Goal: Task Accomplishment & Management: Manage account settings

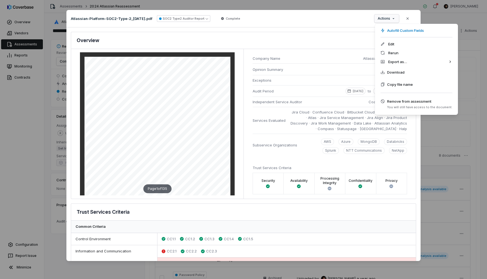
click at [394, 20] on div "Document Preview Atlassian-Platform-SOC2-Type-2_[DATE].pdf SOC2 Type2 Auditor R…" at bounding box center [243, 139] width 487 height 277
click at [418, 72] on div "Download" at bounding box center [416, 72] width 79 height 12
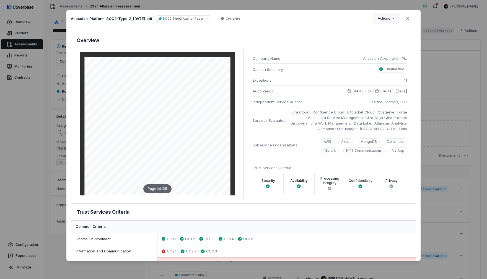
click at [386, 15] on div "Document Preview Atlassian-Platform-SOC2-Type-2_30-Sep-2021.pdf SOC2 Type2 Audi…" at bounding box center [243, 139] width 487 height 277
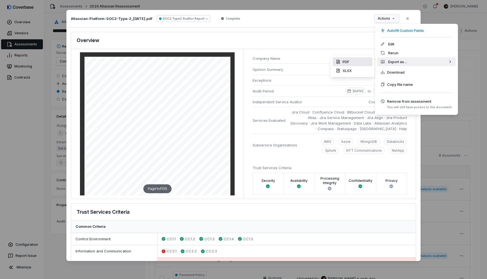
click at [343, 63] on div "PDF" at bounding box center [352, 61] width 40 height 9
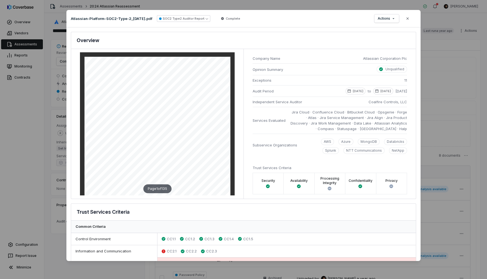
click at [43, 100] on div "Document Preview Atlassian-Platform-SOC2-Type-2_[DATE].pdf SOC2 Type2 Auditor R…" at bounding box center [243, 139] width 487 height 279
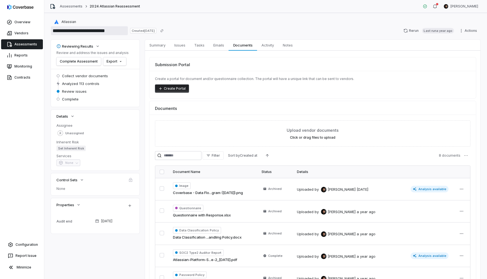
click at [95, 32] on input "**********" at bounding box center [89, 30] width 77 height 9
click at [74, 149] on span "Set Inherent Risk" at bounding box center [70, 148] width 29 height 6
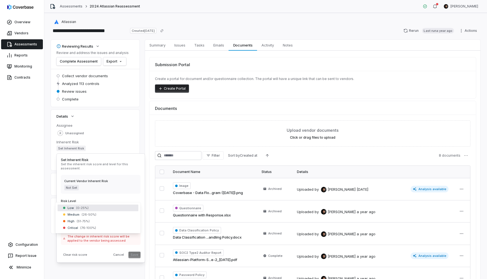
click at [98, 206] on body "**********" at bounding box center [243, 139] width 487 height 279
click at [135, 254] on button "Save" at bounding box center [134, 254] width 12 height 7
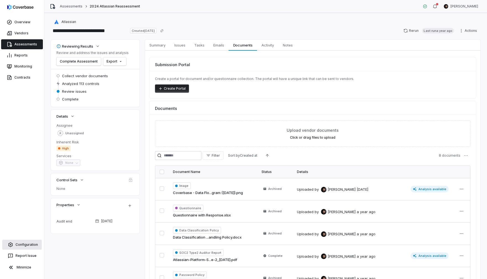
click at [26, 240] on link "Configuration" at bounding box center [22, 244] width 40 height 10
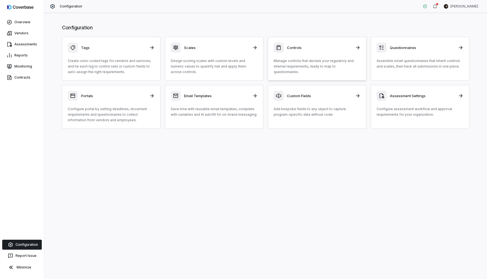
click at [302, 54] on div "Controls Manage controls that declare your regulatory and internal requirements…" at bounding box center [317, 59] width 87 height 32
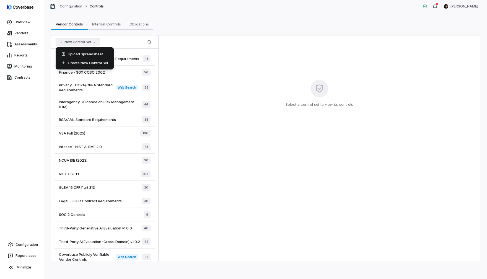
click at [80, 40] on button "New Control Set" at bounding box center [78, 42] width 45 height 8
click at [87, 64] on div "Create New Control Set" at bounding box center [85, 62] width 54 height 9
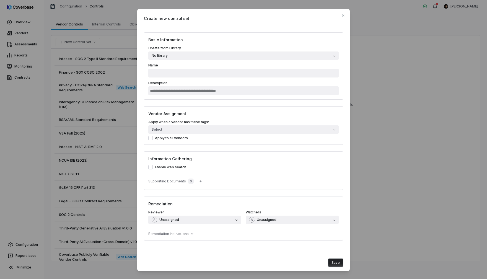
click at [209, 56] on button "No library" at bounding box center [243, 55] width 190 height 8
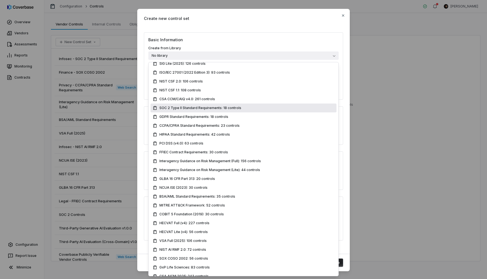
scroll to position [51, 0]
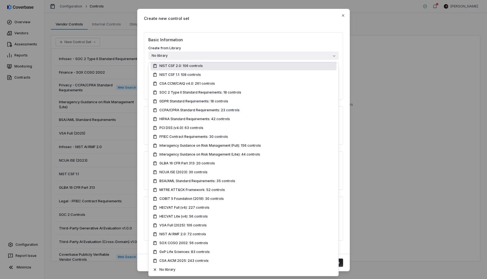
click at [274, 18] on span "Create new control set" at bounding box center [243, 18] width 199 height 6
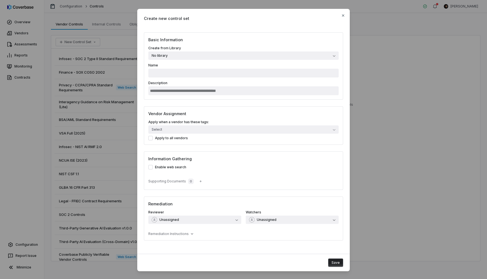
click at [346, 17] on div "Create new control set" at bounding box center [243, 18] width 212 height 19
click at [344, 15] on icon "button" at bounding box center [343, 15] width 4 height 4
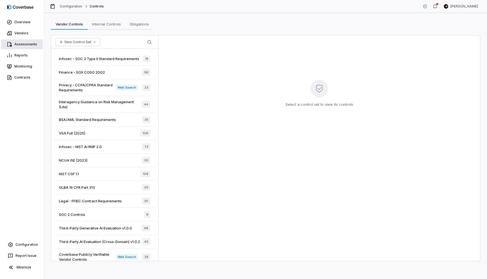
click at [24, 45] on link "Assessments" at bounding box center [22, 44] width 42 height 10
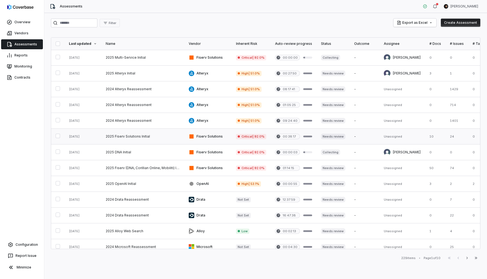
click at [155, 138] on link at bounding box center [142, 136] width 83 height 15
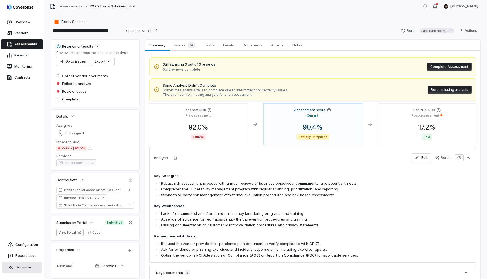
click at [30, 267] on button "Minimize" at bounding box center [22, 267] width 40 height 11
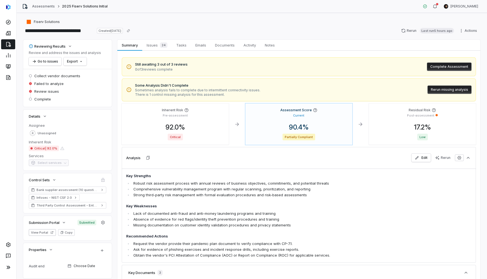
click at [442, 66] on button "Complete Assessment" at bounding box center [449, 66] width 45 height 8
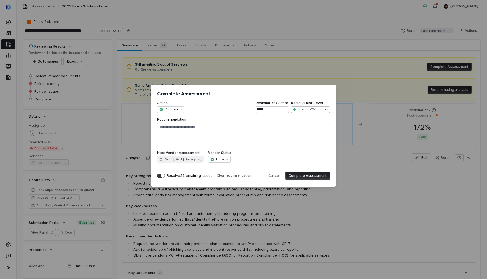
type textarea "*"
click at [305, 110] on div "**********" at bounding box center [243, 139] width 487 height 127
select select "**********"
click at [95, 153] on div "**********" at bounding box center [243, 139] width 487 height 127
click at [281, 176] on button "Cancel" at bounding box center [274, 175] width 18 height 8
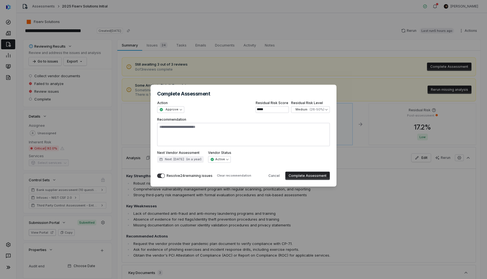
type textarea "*"
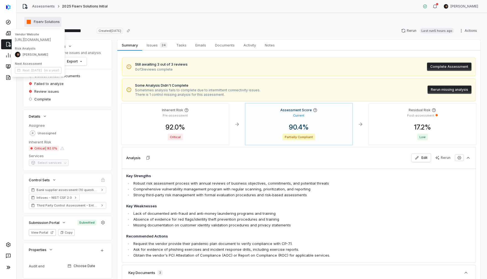
click at [36, 20] on span "Fiserv Solutions" at bounding box center [47, 22] width 26 height 4
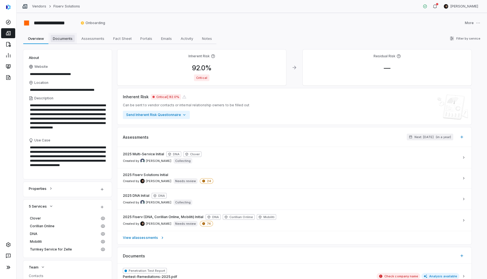
click at [66, 41] on span "Documents" at bounding box center [63, 38] width 24 height 7
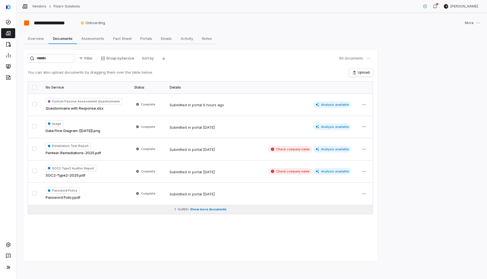
click at [199, 210] on span "Show more documents" at bounding box center [208, 209] width 37 height 4
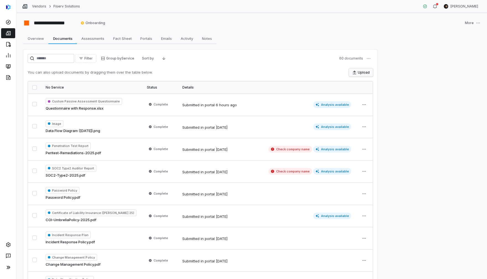
click at [357, 73] on button "Upload" at bounding box center [361, 72] width 24 height 8
click at [206, 38] on span "Notes" at bounding box center [207, 38] width 14 height 7
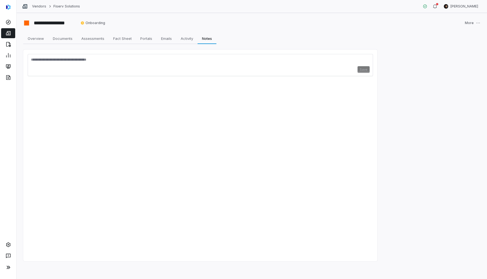
click at [67, 63] on textarea at bounding box center [200, 61] width 338 height 9
click at [56, 40] on span "Documents" at bounding box center [63, 38] width 24 height 7
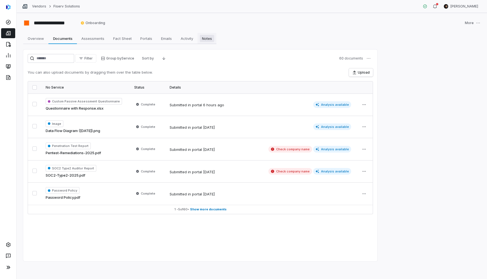
click at [205, 40] on span "Notes" at bounding box center [207, 38] width 14 height 7
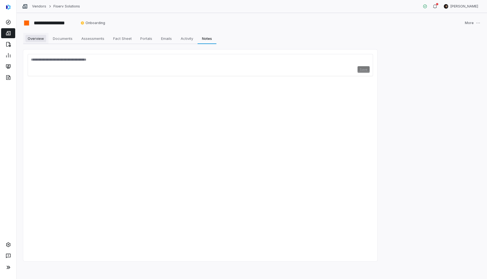
click at [37, 40] on span "Overview" at bounding box center [35, 38] width 21 height 7
type textarea "*"
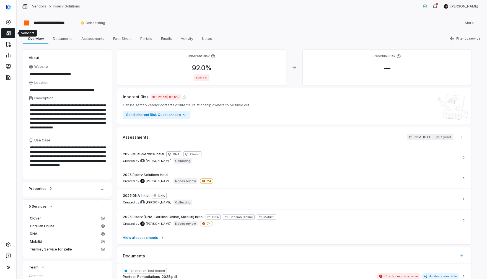
click at [12, 34] on link at bounding box center [8, 33] width 14 height 10
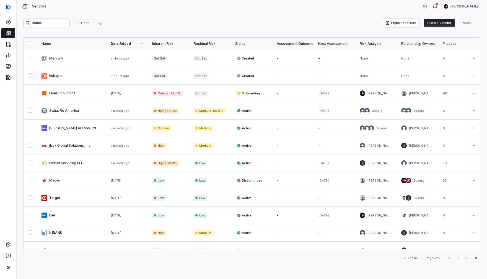
click at [439, 22] on button "Create Vendor" at bounding box center [439, 23] width 31 height 8
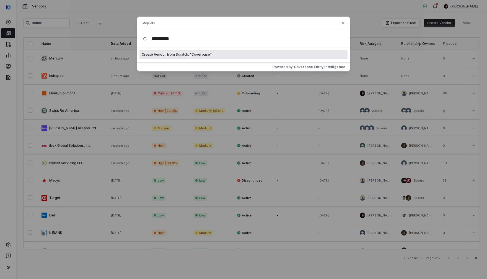
type input "*********"
click at [163, 53] on span "Create Vendor from Scratch: " Coverbase "" at bounding box center [177, 54] width 70 height 4
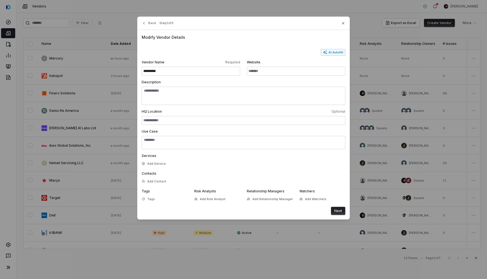
click at [341, 207] on button "Next" at bounding box center [338, 211] width 14 height 8
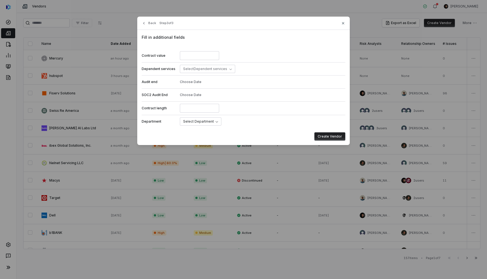
click at [324, 139] on button "Create Vendor" at bounding box center [329, 136] width 31 height 8
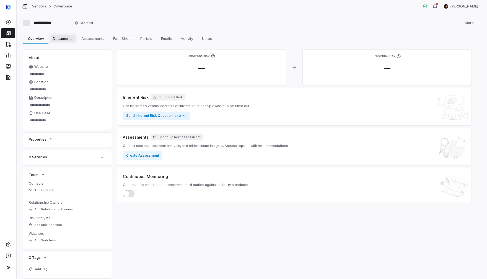
click at [62, 40] on span "Documents" at bounding box center [63, 38] width 24 height 7
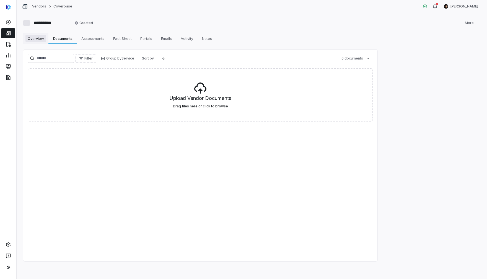
click at [32, 39] on span "Overview" at bounding box center [35, 38] width 21 height 7
type textarea "*"
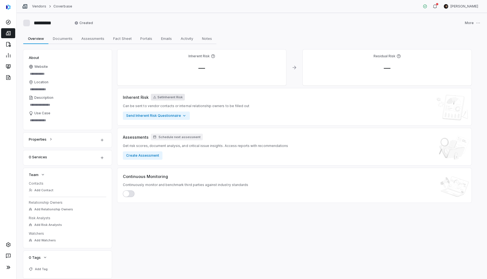
click at [162, 96] on button "Set Inherent Risk" at bounding box center [168, 97] width 34 height 7
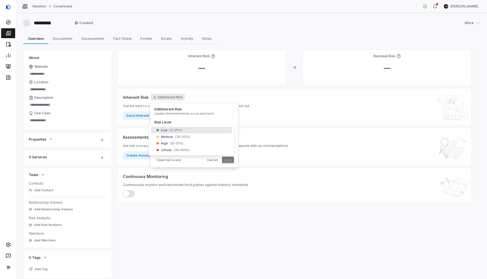
click at [173, 132] on body "Vendors Coverbase Clarence Chio ********* Created More Overview Overview Docume…" at bounding box center [243, 139] width 487 height 279
click at [229, 164] on div "Edit Inherent Risk Update the inherent risk score and level Risk Level Medium (…" at bounding box center [194, 135] width 88 height 65
click at [228, 159] on button "Save" at bounding box center [228, 160] width 12 height 7
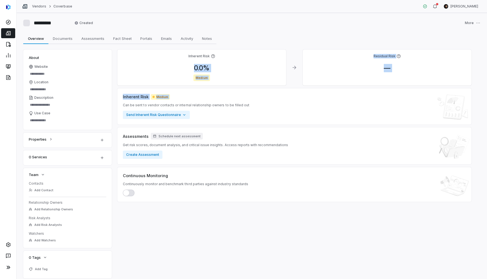
drag, startPoint x: 190, startPoint y: 65, endPoint x: 233, endPoint y: 96, distance: 53.0
click at [235, 88] on div "Inherent Risk 0.0 % Medium Residual Risk — Inherent Risk Medium Can be sent to …" at bounding box center [294, 164] width 354 height 229
click at [214, 95] on div "Inherent Risk Medium Can be sent to vendor contacts or internal relationship ow…" at bounding box center [294, 106] width 343 height 25
click at [150, 155] on button "Create Assessment" at bounding box center [143, 154] width 40 height 8
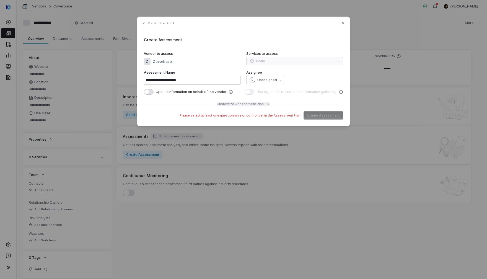
click at [236, 105] on span "Customize Assessment Plan" at bounding box center [240, 104] width 47 height 4
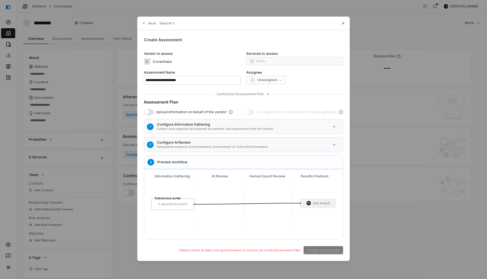
click at [193, 141] on h5 "Configure AI Review" at bounding box center [243, 142] width 172 height 4
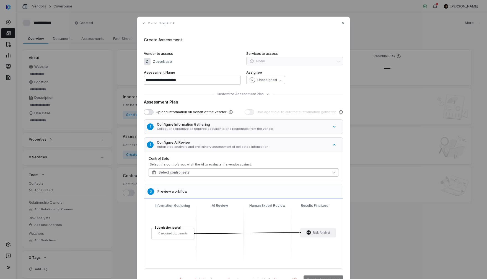
click at [177, 173] on span "Select control sets" at bounding box center [171, 172] width 38 height 4
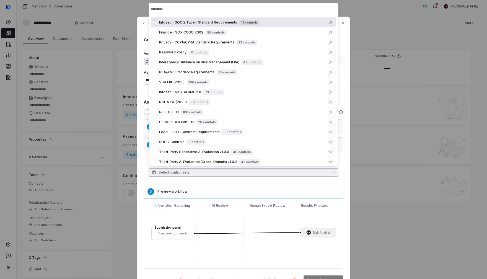
click at [161, 22] on span "Infosec - SOC 2 Type II Standard Requirements" at bounding box center [198, 22] width 78 height 4
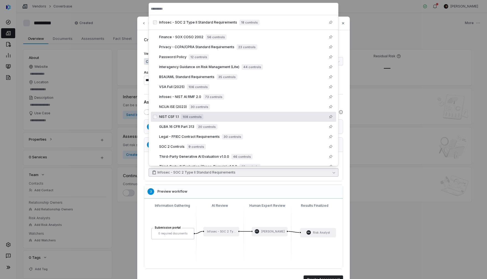
click at [161, 117] on span "NIST CSF 1.1" at bounding box center [169, 116] width 20 height 4
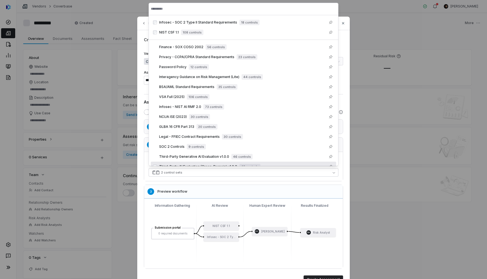
click at [315, 195] on div "3 Preview workflow" at bounding box center [243, 192] width 199 height 14
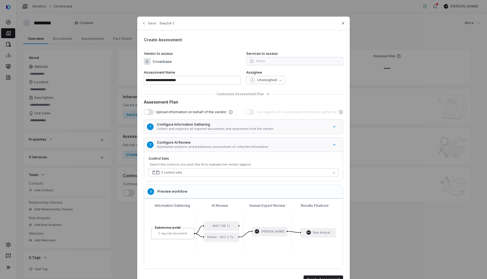
scroll to position [28, 0]
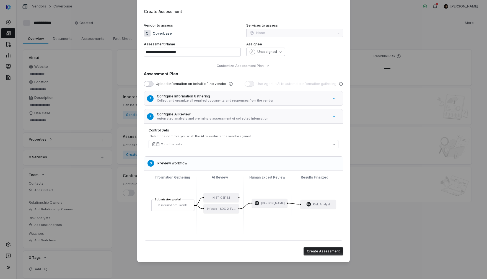
click at [326, 252] on button "Create Assessment" at bounding box center [323, 251] width 40 height 8
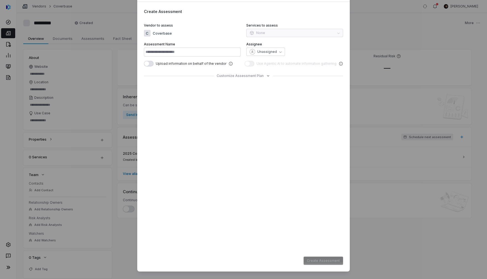
type input "**********"
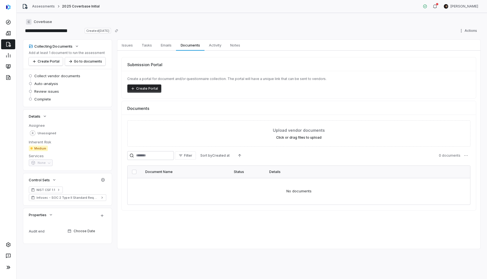
click at [147, 88] on button "Create Portal" at bounding box center [144, 88] width 34 height 8
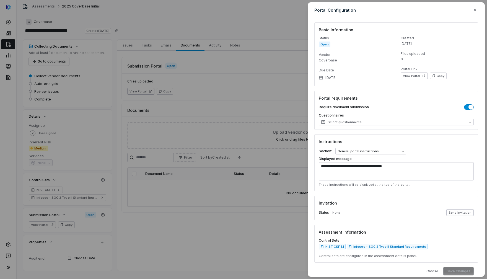
click at [460, 210] on button "Send Invitation" at bounding box center [459, 212] width 27 height 7
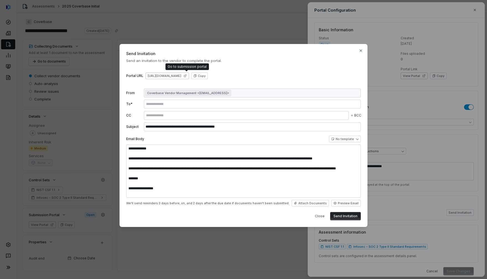
click at [187, 75] on icon at bounding box center [184, 75] width 3 height 3
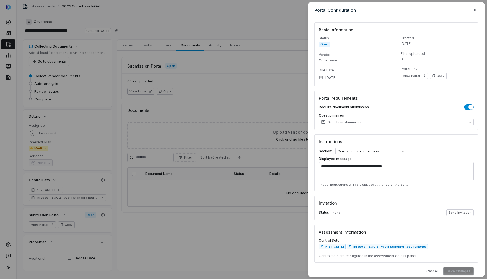
click at [151, 34] on div "**********" at bounding box center [243, 139] width 487 height 279
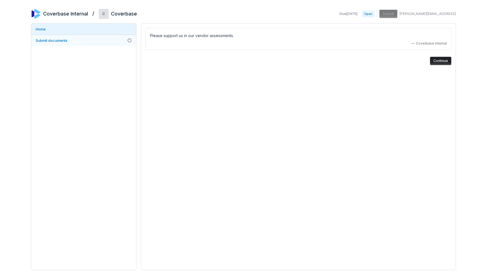
click at [60, 40] on span "Submit documents" at bounding box center [52, 40] width 32 height 4
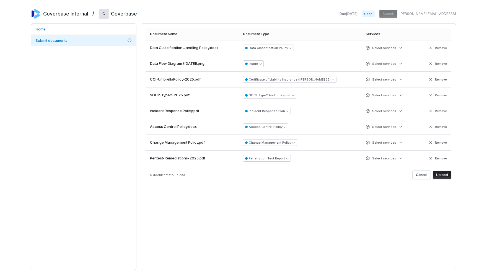
click at [442, 175] on button "Upload" at bounding box center [442, 175] width 19 height 8
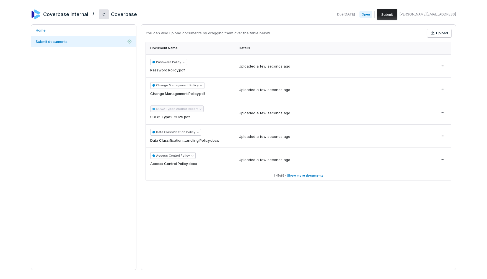
click at [397, 14] on button "Submit" at bounding box center [387, 14] width 20 height 11
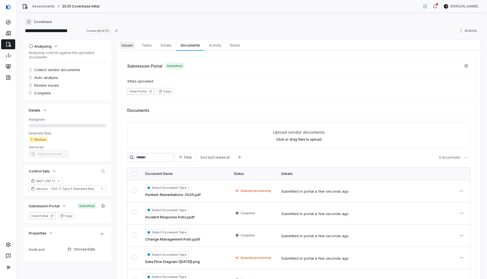
click at [129, 44] on span "Issues" at bounding box center [126, 44] width 15 height 7
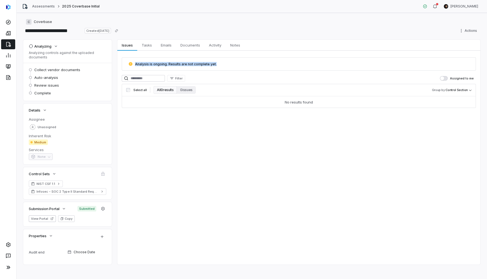
drag, startPoint x: 138, startPoint y: 64, endPoint x: 222, endPoint y: 64, distance: 83.8
click at [222, 64] on div "Analysis is ongoing. Results are not complete yet." at bounding box center [298, 64] width 341 height 4
click at [10, 35] on icon at bounding box center [9, 33] width 6 height 6
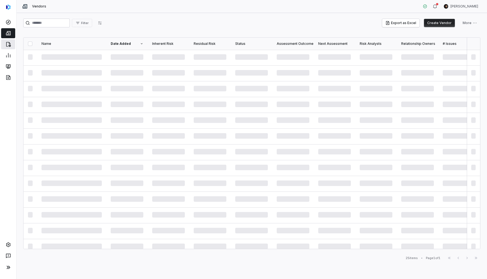
click at [9, 44] on icon at bounding box center [9, 44] width 6 height 6
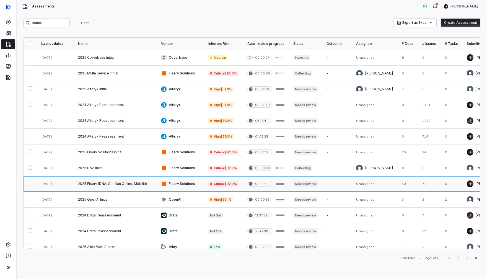
click at [137, 181] on link at bounding box center [115, 183] width 83 height 15
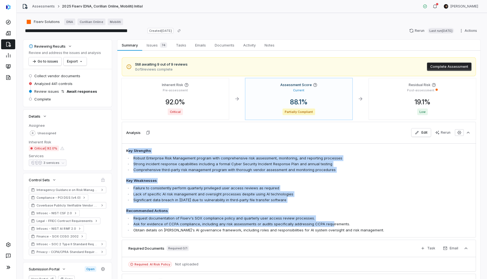
drag, startPoint x: 129, startPoint y: 150, endPoint x: 331, endPoint y: 226, distance: 215.7
click at [329, 226] on span "Key Strengths Robust Enterprise Risk Management program with comprehensive risk…" at bounding box center [264, 190] width 276 height 85
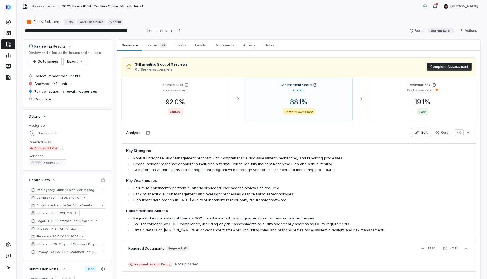
click at [365, 230] on li "Obtain details on Fiserv's AI governance framework, including roles and respons…" at bounding box center [267, 230] width 270 height 6
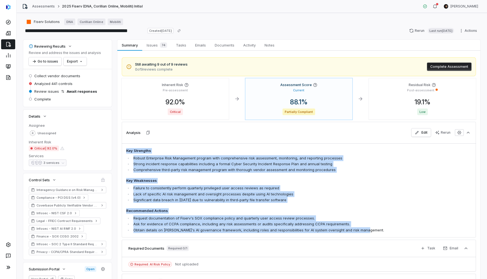
drag, startPoint x: 134, startPoint y: 146, endPoint x: 382, endPoint y: 228, distance: 260.7
click at [380, 228] on div "Key Strengths Robust Enterprise Risk Management program with comprehensive risk…" at bounding box center [299, 190] width 354 height 94
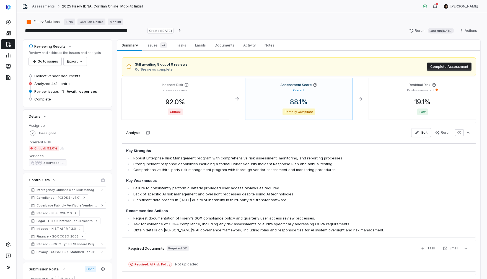
click at [382, 228] on li "Obtain details on Fiserv's AI governance framework, including roles and respons…" at bounding box center [267, 230] width 270 height 6
click at [150, 46] on span "Issues 74" at bounding box center [156, 45] width 25 height 8
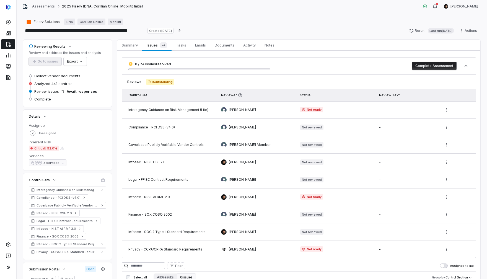
scroll to position [67, 0]
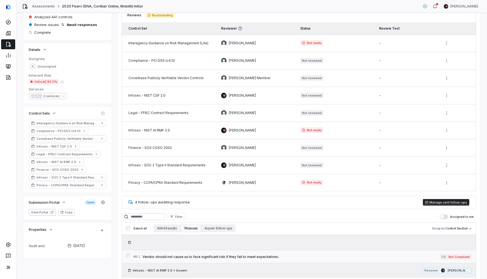
click at [265, 255] on span "Vendor should not cause us to face significant risk if they fail to meet expect…" at bounding box center [290, 256] width 297 height 4
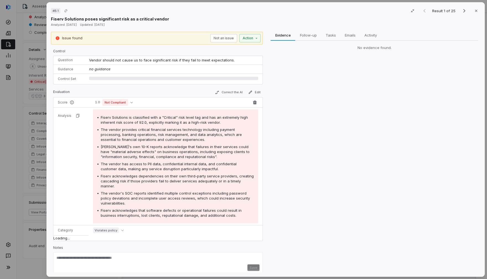
scroll to position [66, 0]
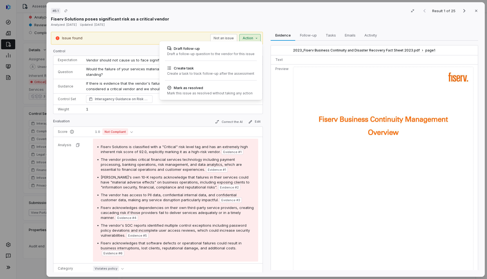
click at [244, 37] on div "# B.1 Result 1 of 25 Close Fiserv Solutions poses significant risk as a critica…" at bounding box center [243, 139] width 487 height 279
click at [220, 56] on div "Draft follow-up Draft a follow-up question to the vendor for this issue" at bounding box center [211, 50] width 92 height 15
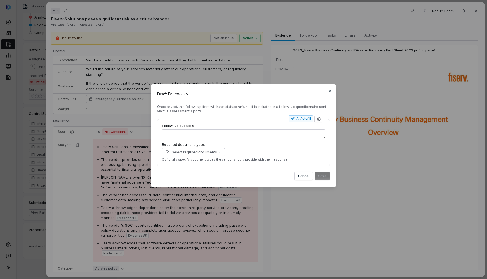
click at [305, 118] on div "AI Autofill" at bounding box center [301, 118] width 20 height 4
type textarea "*"
type textarea "*****"
type textarea "*"
type textarea "**********"
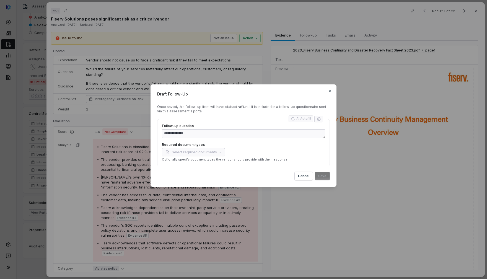
type textarea "*"
type textarea "**********"
type textarea "*"
type textarea "**********"
type textarea "*"
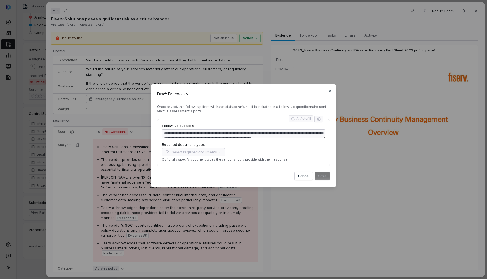
type textarea "**********"
type textarea "*"
type textarea "**********"
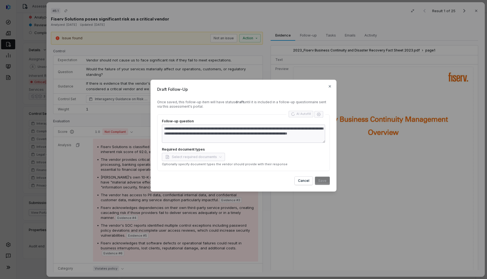
type textarea "*"
type textarea "**********"
type textarea "*"
type textarea "**********"
type textarea "*"
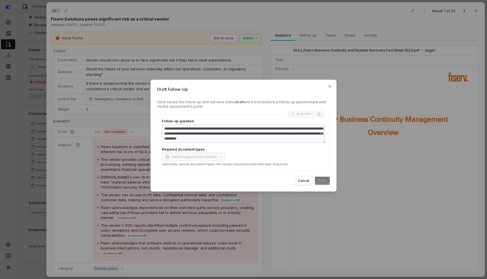
type textarea "**********"
type textarea "*"
type textarea "**********"
type textarea "*"
type textarea "**********"
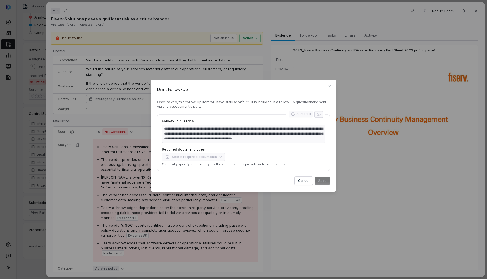
type textarea "*"
type textarea "**********"
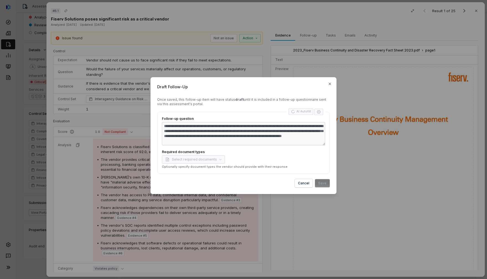
type textarea "*"
type textarea "**********"
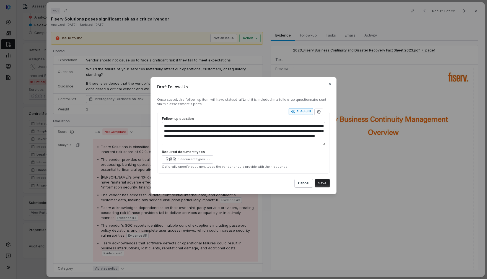
type textarea "*"
click at [320, 181] on button "Save" at bounding box center [322, 183] width 15 height 8
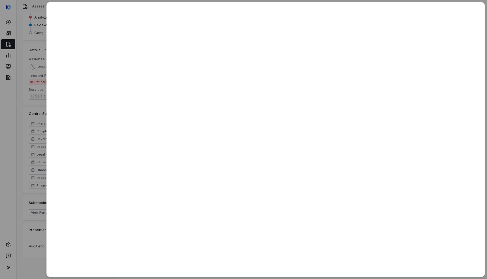
click at [34, 64] on div at bounding box center [243, 139] width 487 height 279
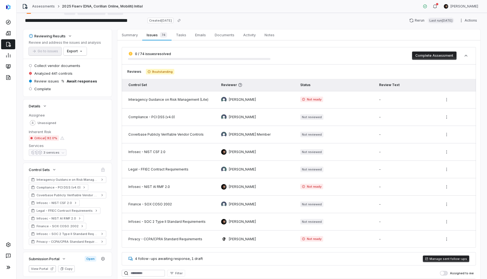
scroll to position [2, 0]
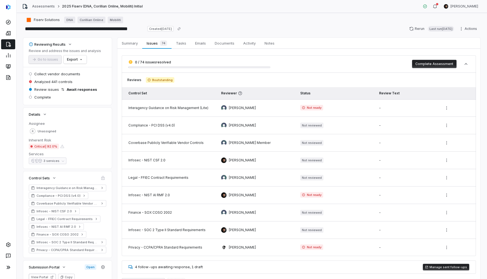
click at [436, 61] on button "Complete Assessment" at bounding box center [434, 64] width 45 height 8
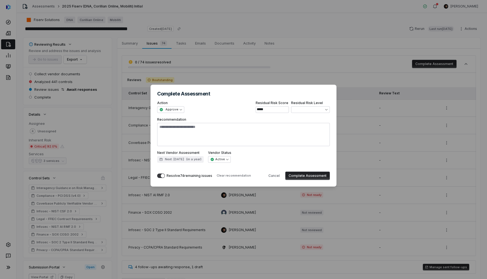
drag, startPoint x: 80, startPoint y: 48, endPoint x: 74, endPoint y: 57, distance: 10.9
click at [80, 48] on div "**********" at bounding box center [243, 139] width 487 height 279
click at [74, 59] on div "**********" at bounding box center [243, 139] width 487 height 279
click at [196, 92] on h2 "Complete Assessment" at bounding box center [243, 93] width 173 height 5
click at [211, 62] on div "**********" at bounding box center [243, 139] width 487 height 279
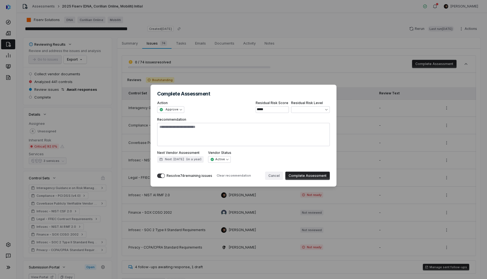
click at [274, 174] on button "Cancel" at bounding box center [274, 175] width 18 height 8
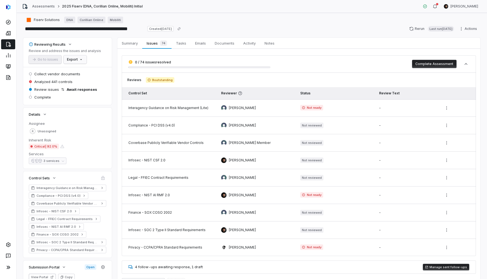
click at [75, 62] on html "**********" at bounding box center [243, 139] width 487 height 279
click at [79, 71] on div "Export as PDF" at bounding box center [84, 71] width 39 height 9
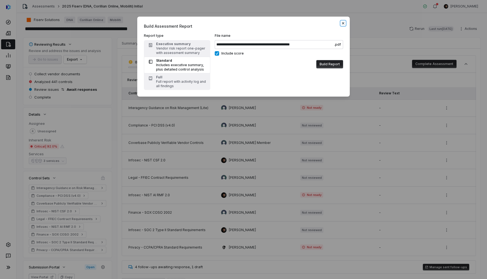
click at [342, 23] on icon "button" at bounding box center [343, 23] width 4 height 4
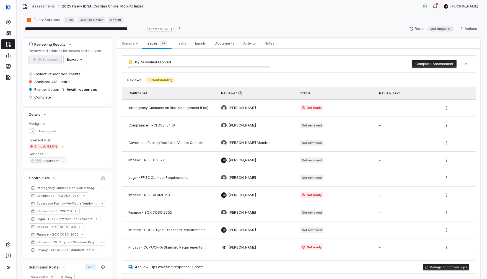
click at [14, 113] on div at bounding box center [8, 139] width 16 height 279
click at [10, 265] on icon at bounding box center [8, 267] width 7 height 7
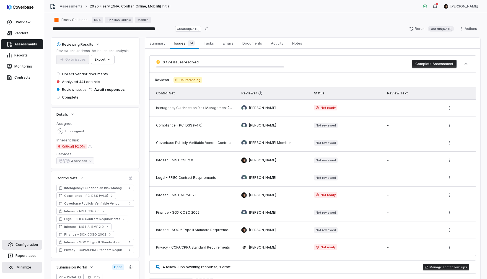
click at [15, 243] on link "Configuration" at bounding box center [22, 244] width 40 height 10
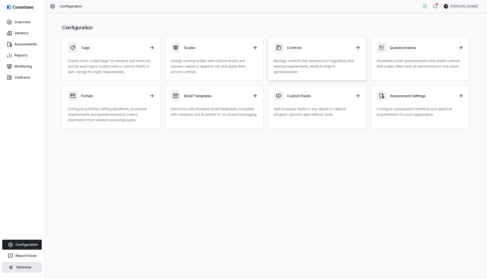
click at [297, 59] on p "Manage controls that declare your regulatory and internal requirements, ready t…" at bounding box center [317, 66] width 87 height 17
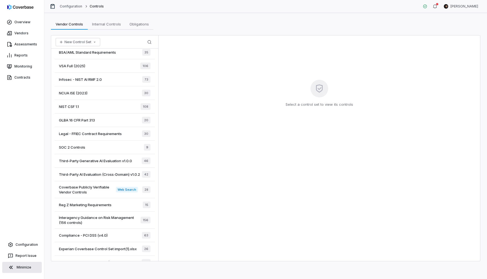
scroll to position [67, 0]
click at [100, 190] on span "Coverbase Publicly Verifiable Vendor Controls" at bounding box center [87, 190] width 57 height 10
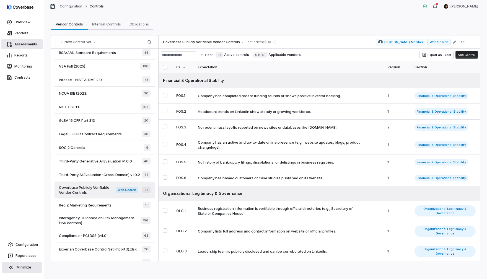
click at [30, 46] on link "Assessments" at bounding box center [22, 44] width 42 height 10
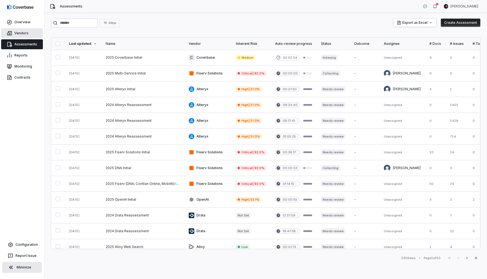
click at [27, 37] on link "Vendors" at bounding box center [22, 33] width 42 height 10
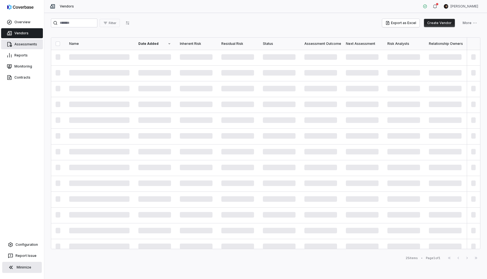
click at [19, 41] on link "Assessments" at bounding box center [22, 44] width 42 height 10
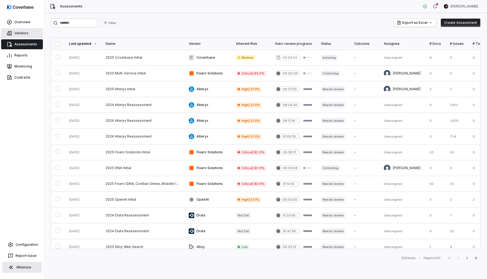
click at [20, 30] on link "Vendors" at bounding box center [22, 33] width 42 height 10
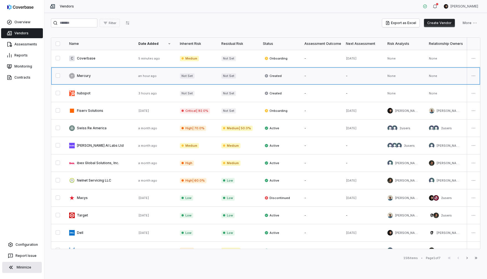
click at [103, 76] on link at bounding box center [99, 75] width 69 height 17
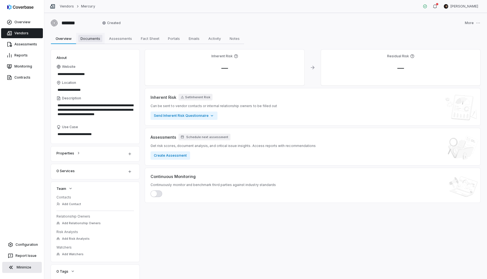
click at [93, 40] on span "Documents" at bounding box center [90, 38] width 24 height 7
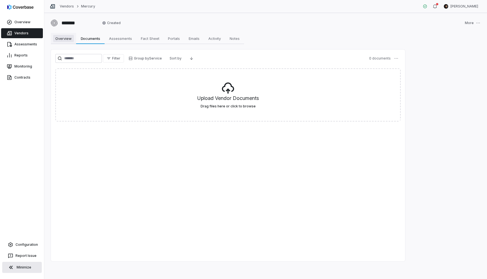
click at [68, 39] on span "Overview" at bounding box center [63, 38] width 21 height 7
type textarea "*"
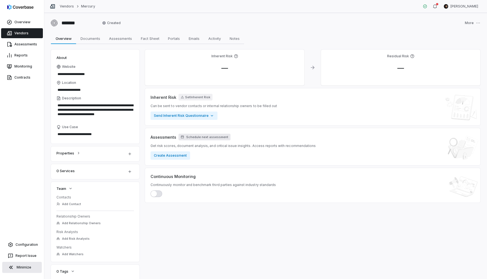
click at [211, 136] on span "Schedule next assessment" at bounding box center [207, 137] width 42 height 4
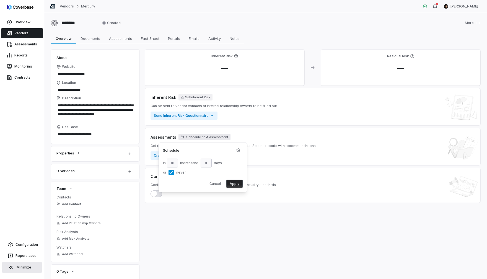
click at [173, 173] on button "or never" at bounding box center [171, 173] width 6 height 6
type input "**"
type input "*"
click at [172, 162] on input "**" at bounding box center [172, 162] width 11 height 9
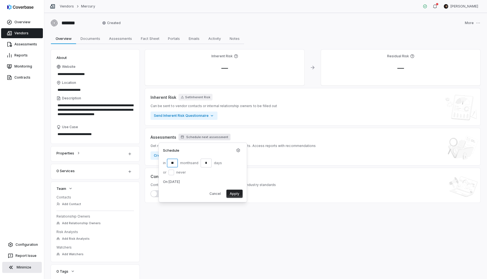
type input "**"
click at [236, 193] on button "Apply" at bounding box center [234, 193] width 16 height 8
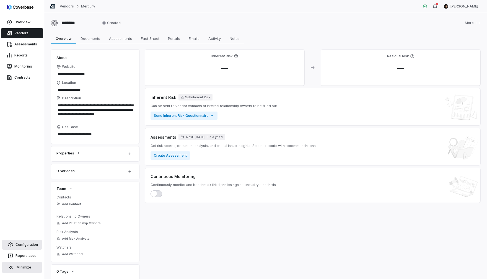
click at [18, 244] on link "Configuration" at bounding box center [22, 244] width 40 height 10
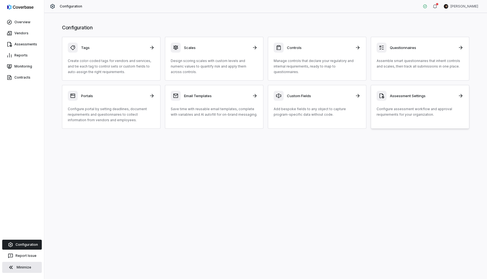
click at [403, 113] on p "Configure assessment workflow and approval requirements for your organization." at bounding box center [419, 111] width 87 height 11
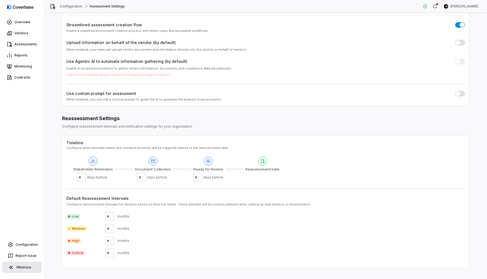
scroll to position [82, 0]
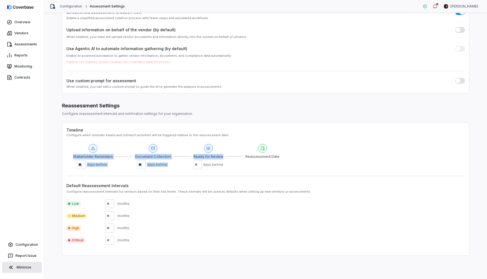
drag, startPoint x: 74, startPoint y: 157, endPoint x: 111, endPoint y: 162, distance: 37.9
click at [209, 160] on div "Stakeholder Reminders ** days before Document Collection ** days before Ready f…" at bounding box center [176, 156] width 206 height 25
click at [89, 161] on div "** days before" at bounding box center [93, 164] width 32 height 9
click at [30, 57] on link "Reports" at bounding box center [22, 55] width 42 height 10
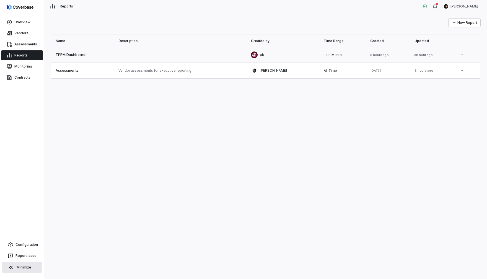
click at [114, 54] on link at bounding box center [82, 54] width 63 height 15
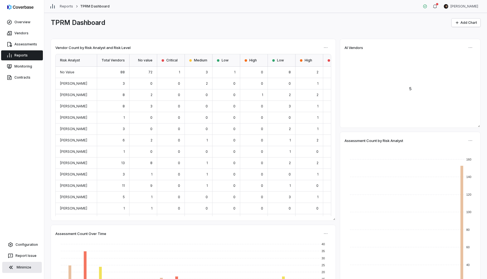
click at [17, 55] on link "Reports" at bounding box center [22, 55] width 42 height 10
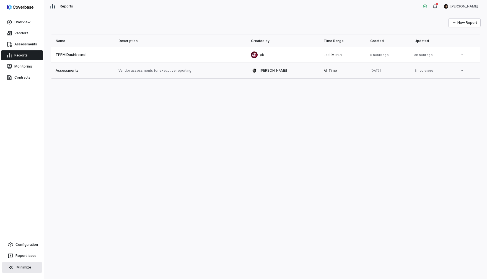
click at [166, 75] on link at bounding box center [180, 70] width 132 height 15
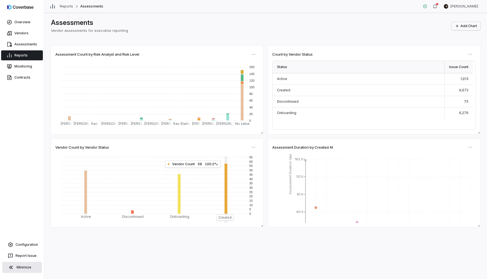
click at [468, 28] on button "Add Chart" at bounding box center [465, 26] width 29 height 8
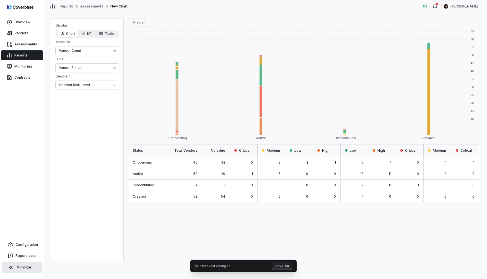
click at [88, 36] on button "KPI" at bounding box center [86, 34] width 17 height 8
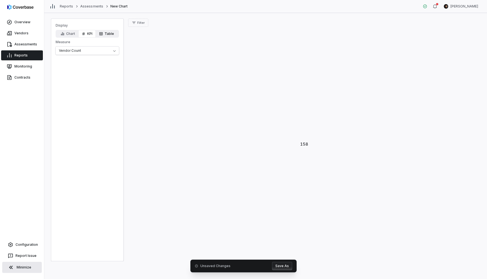
click at [104, 34] on button "Table" at bounding box center [107, 34] width 22 height 8
click at [28, 44] on link "Assessments" at bounding box center [22, 44] width 42 height 10
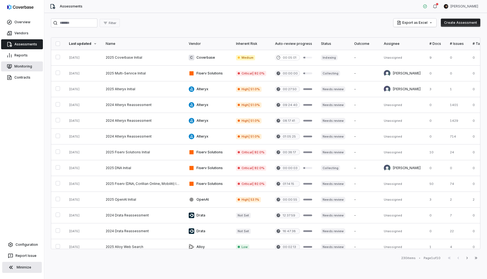
click at [27, 66] on link "Monitoring" at bounding box center [22, 66] width 42 height 10
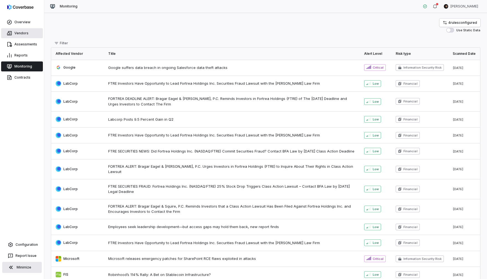
click at [30, 32] on link "Vendors" at bounding box center [22, 33] width 42 height 10
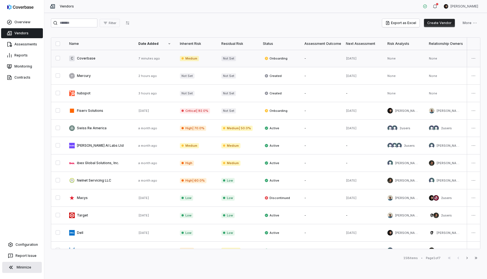
click at [93, 62] on link at bounding box center [99, 58] width 69 height 17
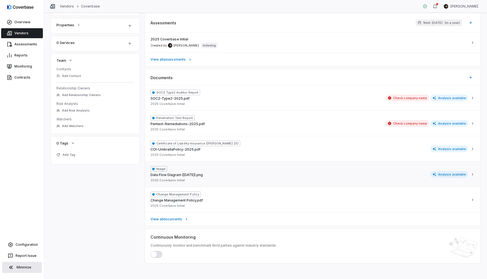
scroll to position [116, 0]
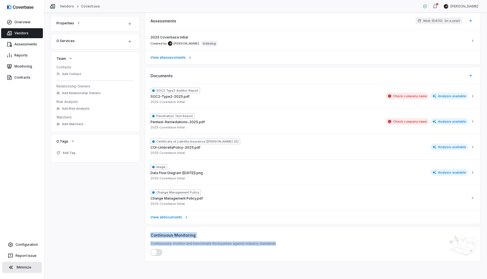
drag, startPoint x: 150, startPoint y: 234, endPoint x: 280, endPoint y: 243, distance: 130.3
click at [280, 243] on div "Continuous Monitoring Continuously monitor and benchmark third parties against …" at bounding box center [312, 243] width 335 height 35
click at [280, 243] on div "Continuous Monitoring Continuously monitor and benchmark third parties against …" at bounding box center [312, 245] width 324 height 24
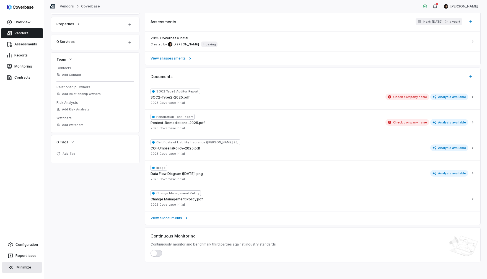
click at [160, 252] on button "button" at bounding box center [156, 253] width 12 height 7
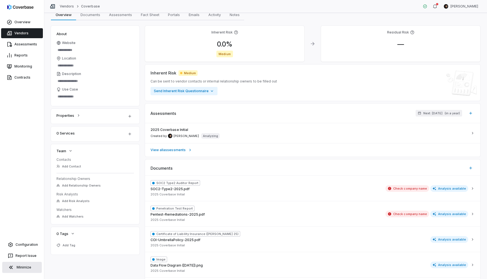
scroll to position [0, 0]
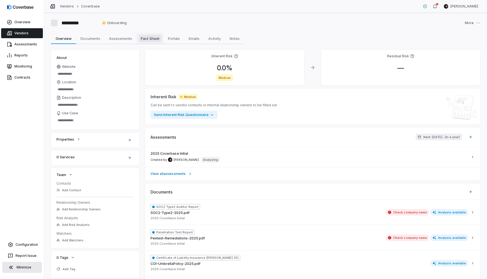
click at [149, 41] on span "Fact Sheet" at bounding box center [150, 38] width 23 height 7
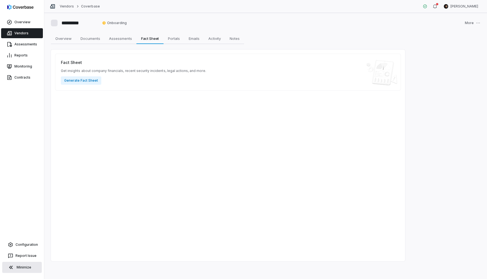
click at [34, 32] on link "Vendors" at bounding box center [22, 33] width 42 height 10
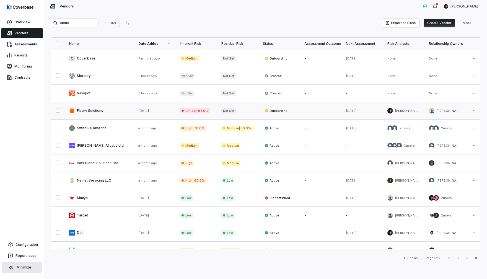
click at [110, 110] on link at bounding box center [99, 110] width 69 height 17
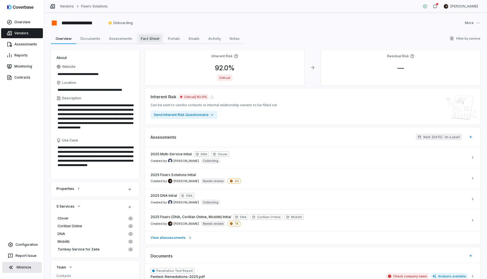
click at [152, 38] on span "Fact Sheet" at bounding box center [150, 38] width 23 height 7
type textarea "*"
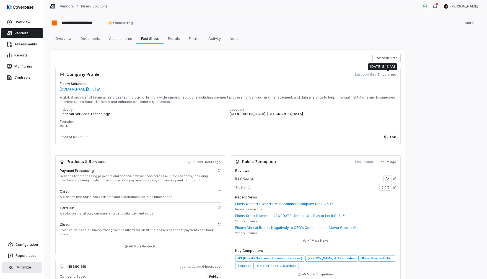
click at [385, 75] on span "6 hours ago" at bounding box center [386, 74] width 19 height 4
click at [367, 84] on h4 "Fiserv Solutions" at bounding box center [228, 84] width 336 height 6
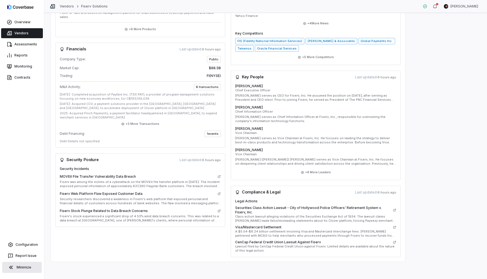
scroll to position [217, 0]
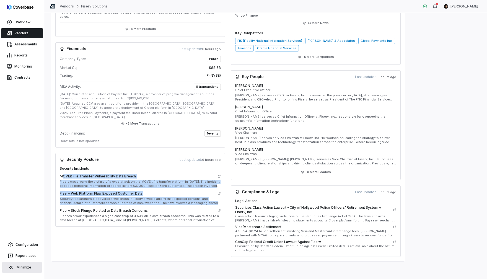
drag, startPoint x: 64, startPoint y: 172, endPoint x: 176, endPoint y: 202, distance: 116.6
click at [176, 202] on div "MOVEit File Transfer Vulnerability Data Breach Fiserv was among the victims of …" at bounding box center [140, 197] width 161 height 49
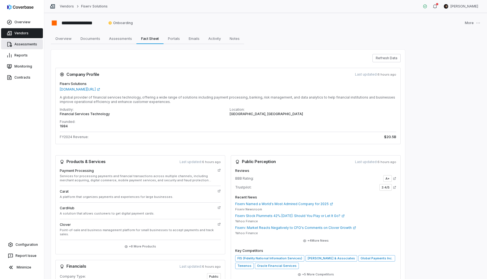
click at [28, 47] on link "Assessments" at bounding box center [22, 44] width 42 height 10
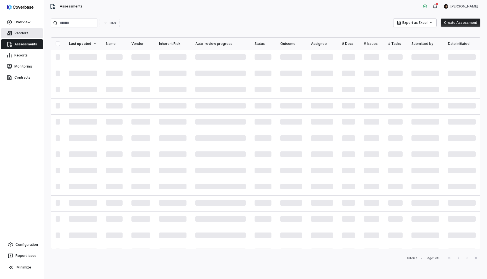
click at [28, 34] on link "Vendors" at bounding box center [22, 33] width 42 height 10
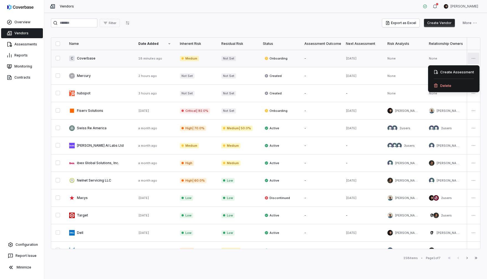
click at [475, 57] on html "Overview Vendors Assessments Reports Monitoring Contracts Configuration Report …" at bounding box center [243, 139] width 487 height 279
click at [452, 86] on div "Delete" at bounding box center [453, 85] width 47 height 9
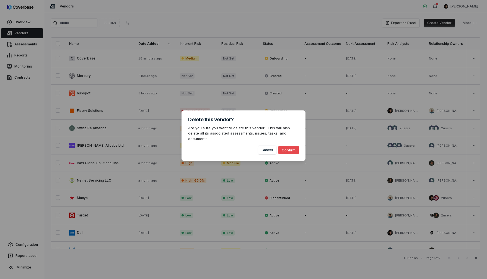
click at [288, 146] on button "Confirm" at bounding box center [288, 150] width 20 height 8
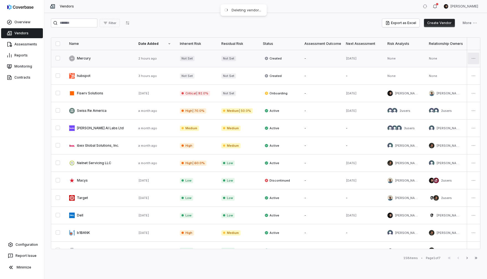
click at [472, 55] on html "Overview Vendors Assessments Reports Monitoring Contracts Configuration Report …" at bounding box center [243, 139] width 487 height 279
click at [449, 86] on div "Delete" at bounding box center [453, 85] width 47 height 9
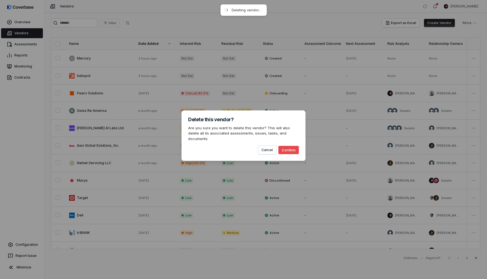
drag, startPoint x: 287, startPoint y: 142, endPoint x: 287, endPoint y: 146, distance: 3.9
click at [287, 142] on div "Cancel Confirm" at bounding box center [243, 147] width 111 height 13
click at [287, 146] on button "Confirm" at bounding box center [288, 150] width 20 height 8
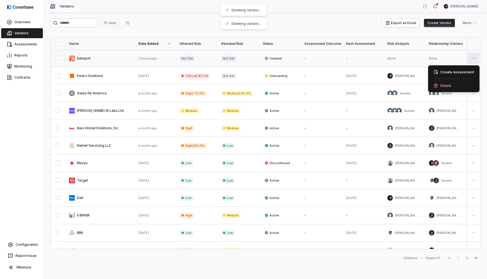
click at [471, 57] on html "Overview Vendors Assessments Reports Monitoring Contracts Configuration Report …" at bounding box center [243, 139] width 487 height 279
click at [450, 86] on div "Delete" at bounding box center [453, 85] width 47 height 9
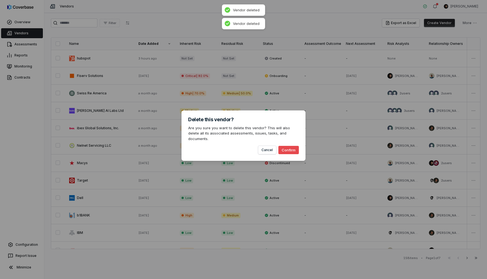
click at [284, 147] on button "Confirm" at bounding box center [288, 150] width 20 height 8
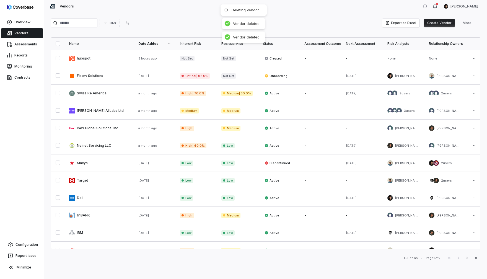
click at [434, 26] on button "Create Vendor" at bounding box center [439, 23] width 31 height 8
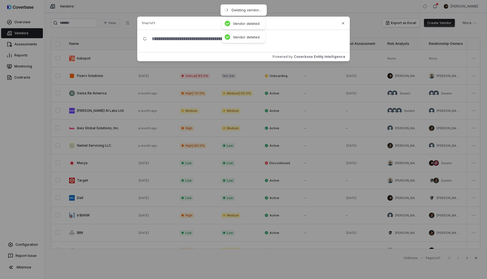
click at [169, 57] on div "Powered by Coverbase Entity Intelligence" at bounding box center [243, 56] width 212 height 9
click at [171, 41] on input "text" at bounding box center [245, 39] width 197 height 18
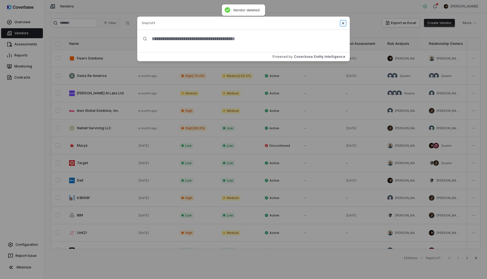
click at [344, 24] on icon "button" at bounding box center [343, 23] width 4 height 4
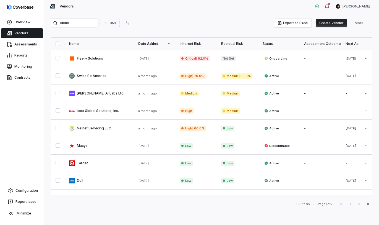
click at [332, 25] on button "Create Vendor" at bounding box center [331, 23] width 31 height 8
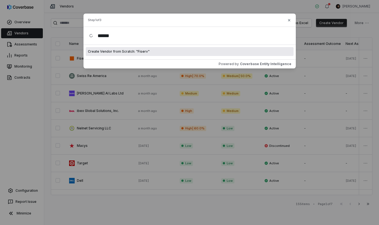
type input "******"
click at [116, 50] on span "Create Vendor from Scratch: " Fiserv "" at bounding box center [119, 51] width 62 height 4
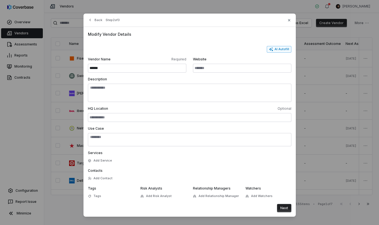
click at [281, 49] on button "AI Autofill" at bounding box center [279, 49] width 25 height 7
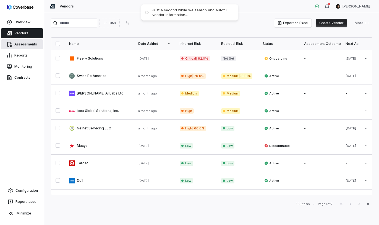
click at [21, 41] on link "Assessments" at bounding box center [22, 44] width 42 height 10
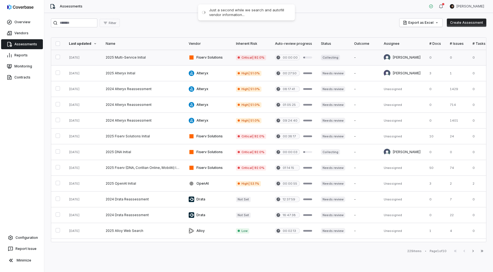
click at [148, 57] on link at bounding box center [142, 57] width 83 height 15
click at [165, 151] on link at bounding box center [142, 151] width 83 height 15
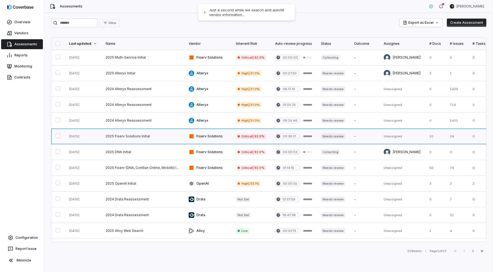
click at [166, 136] on link at bounding box center [142, 136] width 83 height 15
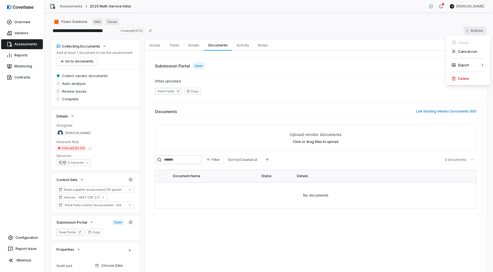
click at [473, 28] on html "**********" at bounding box center [246, 136] width 493 height 272
click at [463, 77] on div "Delete" at bounding box center [468, 78] width 40 height 9
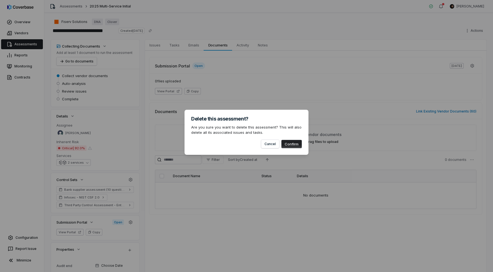
click at [289, 144] on button "Confirm" at bounding box center [291, 144] width 20 height 8
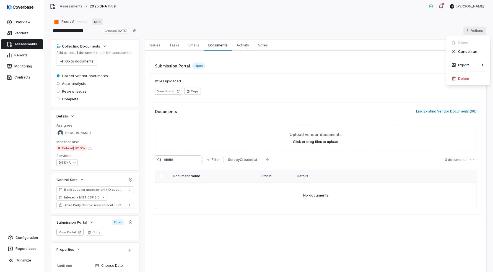
click at [471, 31] on html "**********" at bounding box center [246, 136] width 493 height 272
click at [454, 78] on icon at bounding box center [454, 79] width 4 height 4
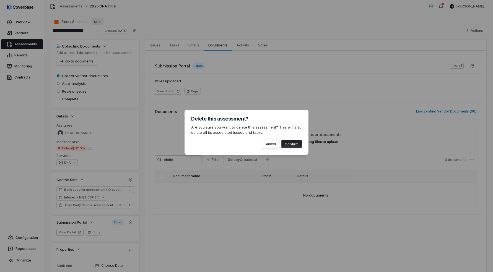
click at [297, 142] on button "Confirm" at bounding box center [291, 144] width 20 height 8
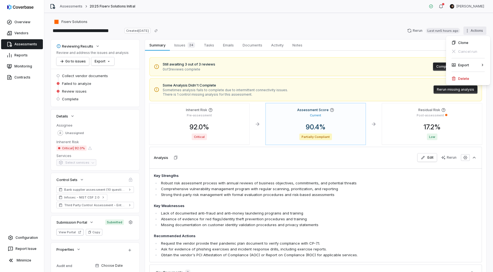
click at [482, 33] on html "**********" at bounding box center [246, 136] width 493 height 272
click at [454, 80] on icon at bounding box center [454, 79] width 4 height 4
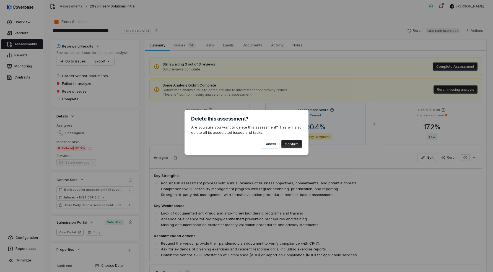
click at [292, 141] on button "Confirm" at bounding box center [291, 144] width 20 height 8
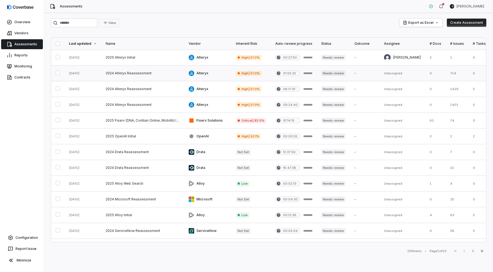
click at [168, 73] on link at bounding box center [142, 73] width 83 height 15
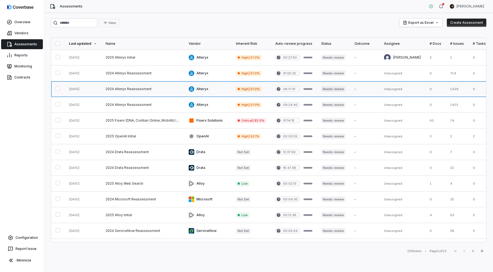
click at [163, 88] on link at bounding box center [142, 88] width 83 height 15
click at [161, 105] on link at bounding box center [142, 104] width 83 height 15
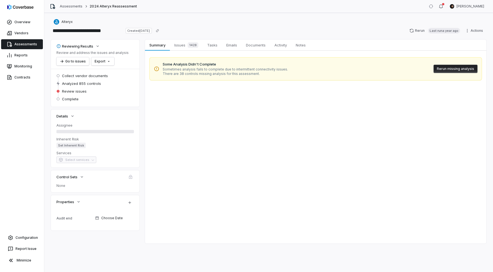
click at [476, 35] on div "Rerun Last run a year ago Actions" at bounding box center [446, 30] width 80 height 9
click at [472, 32] on html "**********" at bounding box center [246, 136] width 493 height 272
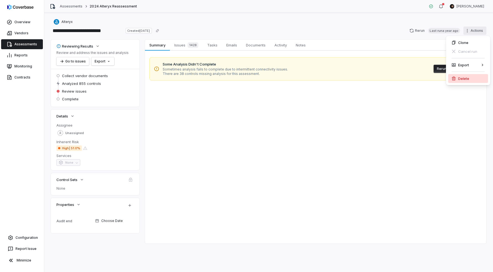
click at [465, 79] on div "Delete" at bounding box center [468, 78] width 40 height 9
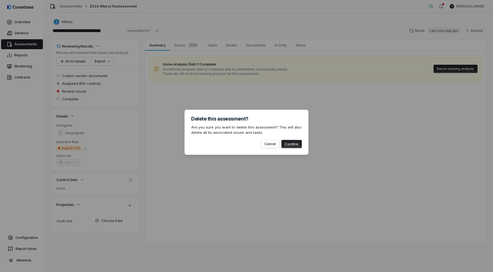
click at [286, 146] on button "Confirm" at bounding box center [291, 144] width 20 height 8
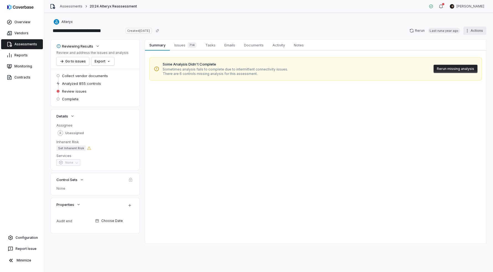
click at [471, 31] on html "**********" at bounding box center [246, 136] width 493 height 272
click at [464, 77] on div "Delete" at bounding box center [468, 78] width 40 height 9
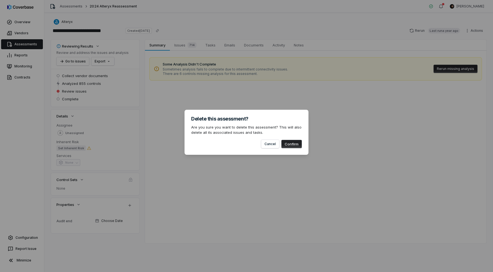
click at [289, 143] on button "Confirm" at bounding box center [291, 144] width 20 height 8
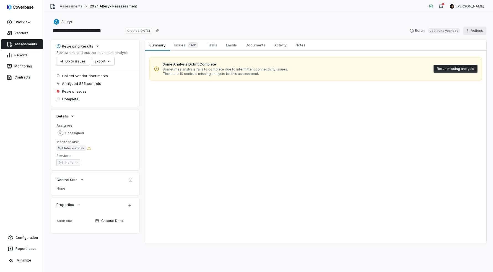
click at [474, 28] on html "**********" at bounding box center [246, 136] width 493 height 272
click at [464, 79] on div "Delete" at bounding box center [468, 78] width 40 height 9
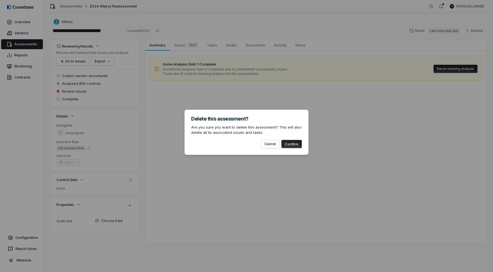
click at [293, 144] on button "Confirm" at bounding box center [291, 144] width 20 height 8
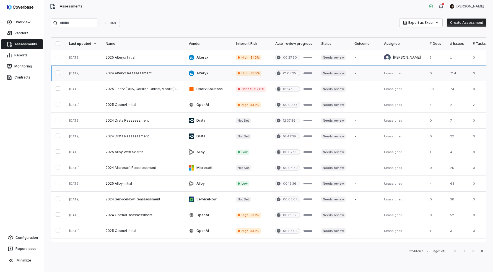
click at [140, 71] on link at bounding box center [142, 73] width 83 height 15
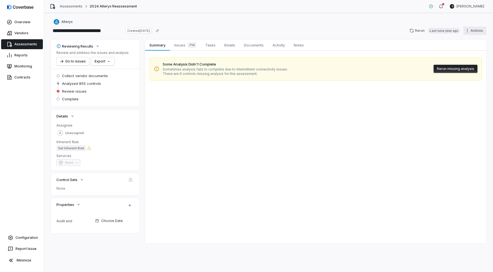
click at [471, 30] on html "**********" at bounding box center [246, 136] width 493 height 272
click at [465, 77] on div "Delete" at bounding box center [468, 78] width 40 height 9
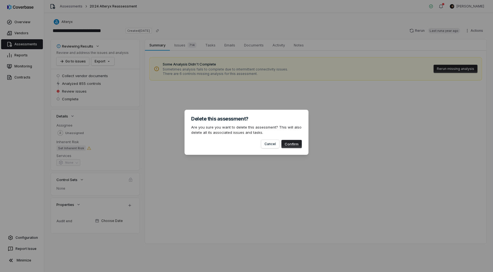
click at [285, 144] on button "Confirm" at bounding box center [291, 144] width 20 height 8
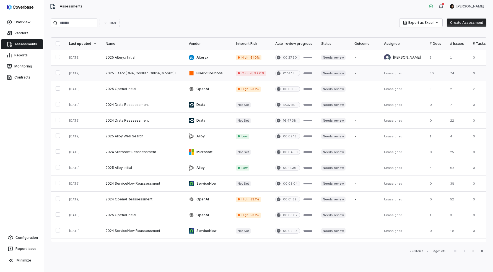
click at [138, 71] on link at bounding box center [142, 73] width 83 height 15
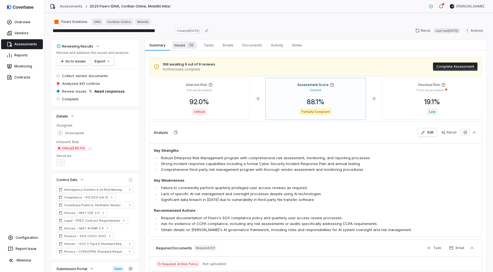
click at [189, 44] on span "74" at bounding box center [190, 45] width 7 height 6
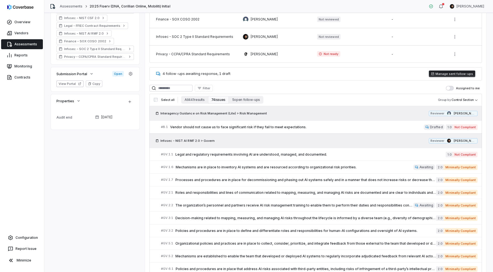
scroll to position [203, 0]
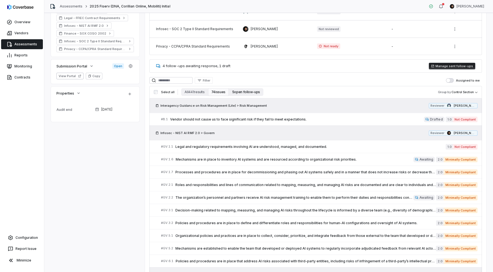
click at [236, 90] on button "5 open follow-ups" at bounding box center [246, 92] width 35 height 8
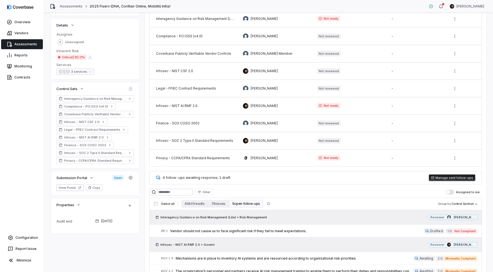
scroll to position [163, 0]
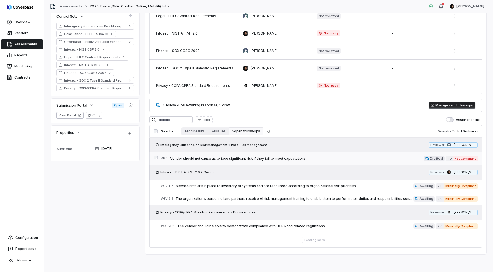
click at [230, 160] on span "Vendor should not cause us to face significant risk if they fail to meet expect…" at bounding box center [297, 159] width 254 height 4
click at [228, 185] on span "Mechanisms are in place to inventory AI systems and are resourced according to …" at bounding box center [295, 186] width 238 height 4
click at [226, 198] on span "The organization’s personnel and partners receive AI risk management training t…" at bounding box center [294, 199] width 238 height 4
click at [226, 226] on span "The vendor should be able to demonstrate compliance with CCPA and related regul…" at bounding box center [295, 226] width 236 height 4
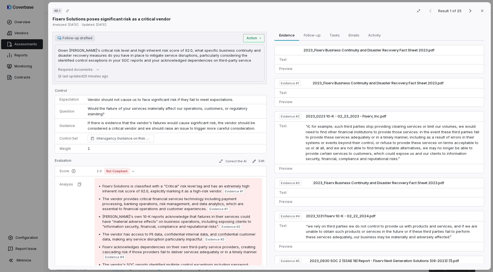
click at [247, 36] on div "# B.1 Result 1 of 25 Close Fiserv Solutions poses significant risk as a critica…" at bounding box center [246, 136] width 493 height 272
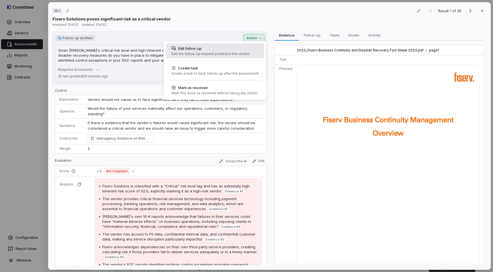
click at [200, 54] on div "Edit the follow-up request posted to the vendor" at bounding box center [210, 54] width 78 height 4
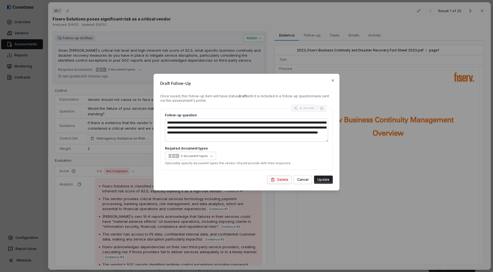
click at [283, 182] on button "Delete" at bounding box center [279, 180] width 24 height 8
type textarea "*"
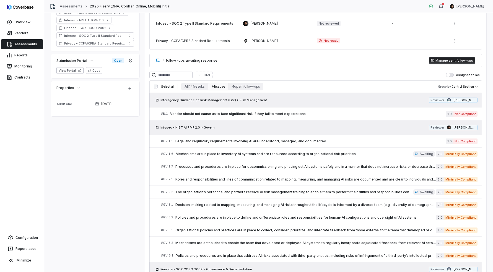
scroll to position [225, 0]
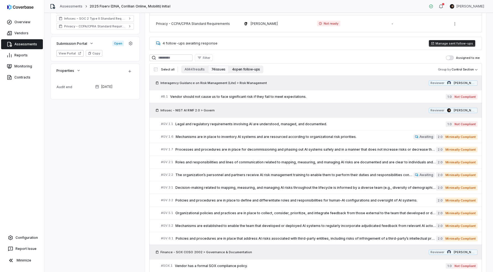
click at [244, 70] on button "4 open follow-ups" at bounding box center [246, 70] width 35 height 8
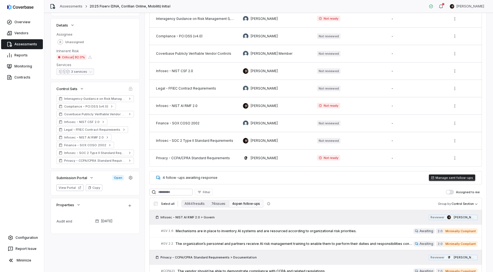
scroll to position [136, 0]
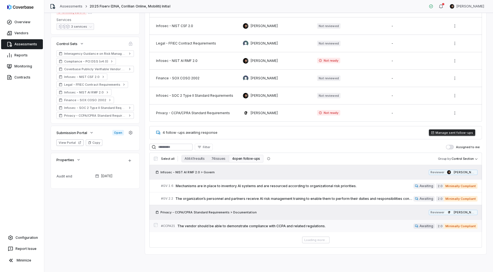
click at [302, 224] on span "The vendor should be able to demonstrate compliance with CCPA and related regul…" at bounding box center [295, 226] width 236 height 4
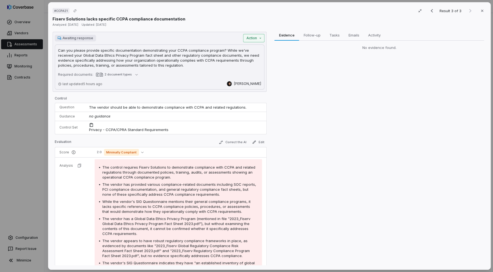
click at [255, 42] on div "Awaiting response Action Can you please provide specific documentation demonstr…" at bounding box center [160, 62] width 214 height 60
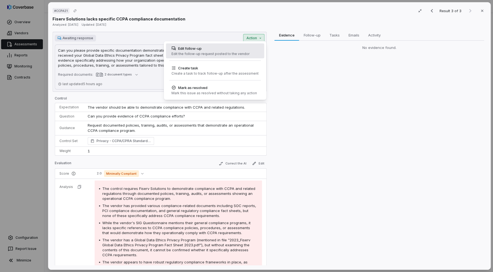
click at [187, 48] on div "Edit follow-up" at bounding box center [210, 49] width 78 height 6
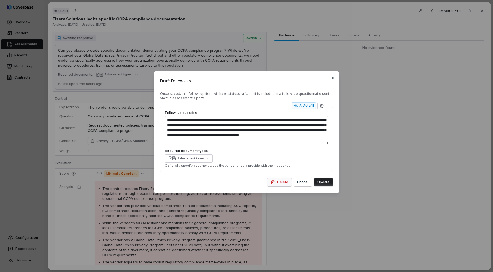
click at [277, 181] on button "Delete" at bounding box center [279, 182] width 24 height 8
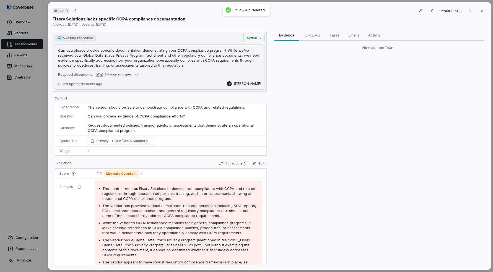
click at [37, 55] on div "# CCPA21 Result 3 of 3 Close Fiserv Solutions lacks specific CCPA compliance do…" at bounding box center [246, 136] width 493 height 272
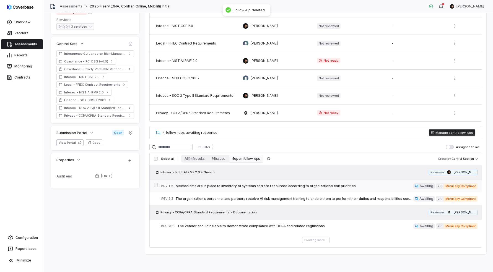
click at [264, 189] on link "# GV.1.6 Mechanisms are in place to inventory AI systems and are resourced acco…" at bounding box center [319, 186] width 316 height 12
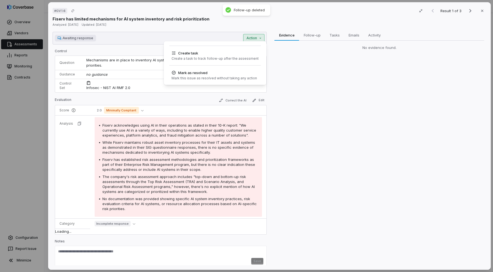
click at [259, 41] on div "Awaiting response Action Create task Create a task to track follow-up after the…" at bounding box center [160, 38] width 214 height 13
click at [281, 54] on div "# GV.1.6 Result 1 of 3 Close Fiserv has limited mechanisms for AI system invent…" at bounding box center [246, 136] width 493 height 272
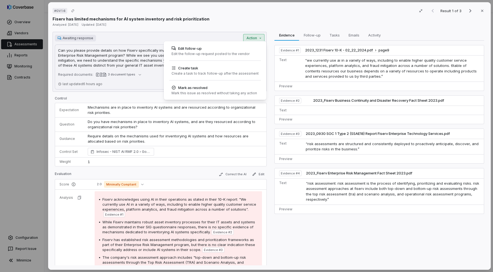
click at [253, 39] on div "# GV.1.6 Result 1 of 3 Close Fiserv has limited mechanisms for AI system invent…" at bounding box center [246, 136] width 493 height 272
click at [243, 53] on div "Edit the follow-up request posted to the vendor" at bounding box center [210, 54] width 78 height 4
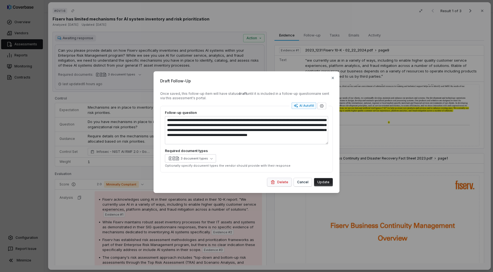
click at [278, 179] on button "Delete" at bounding box center [279, 182] width 24 height 8
type textarea "*"
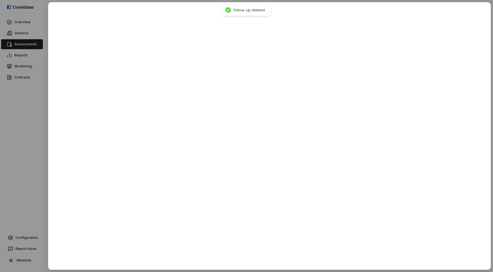
click at [19, 151] on div at bounding box center [246, 136] width 493 height 272
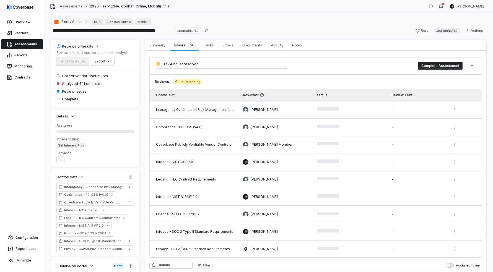
scroll to position [89, 0]
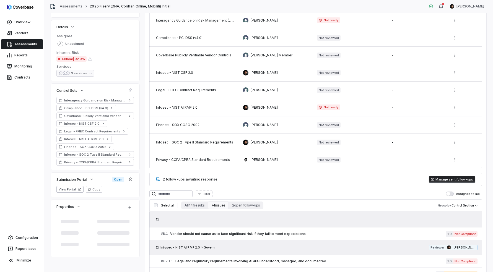
click at [240, 200] on div "Select all All 441 results 74 issues 2 open follow-ups Group by Control Section" at bounding box center [315, 205] width 332 height 12
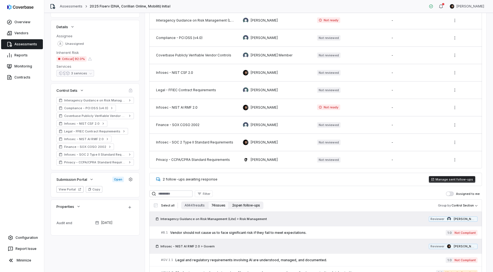
click at [239, 205] on button "2 open follow-ups" at bounding box center [246, 206] width 35 height 8
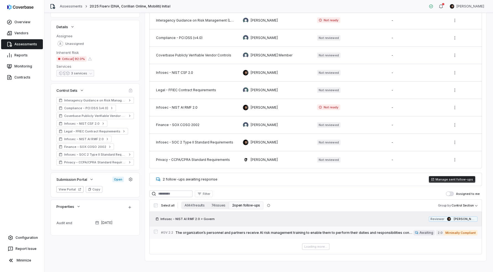
click at [239, 233] on span "The organization’s personnel and partners receive AI risk management training t…" at bounding box center [294, 233] width 238 height 4
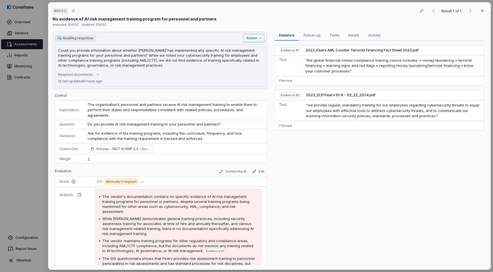
click at [253, 37] on div "# GV.2.2 Result 1 of 1 Close No evidence of AI risk management training program…" at bounding box center [246, 136] width 493 height 272
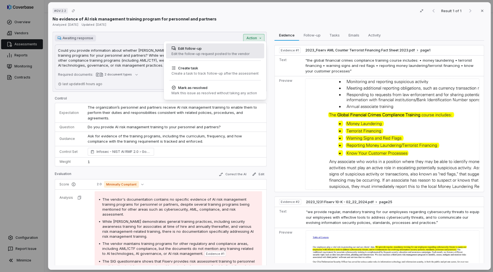
click at [204, 56] on div "Edit the follow-up request posted to the vendor" at bounding box center [210, 54] width 78 height 4
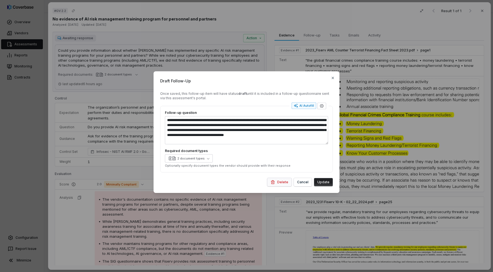
click at [281, 186] on button "Delete" at bounding box center [279, 182] width 24 height 8
type textarea "*"
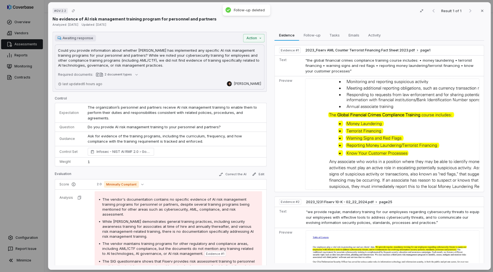
click at [39, 79] on div "# GV.2.2 Result 1 of 1 Close No evidence of AI risk management training program…" at bounding box center [246, 136] width 493 height 272
